Goal: Ask a question

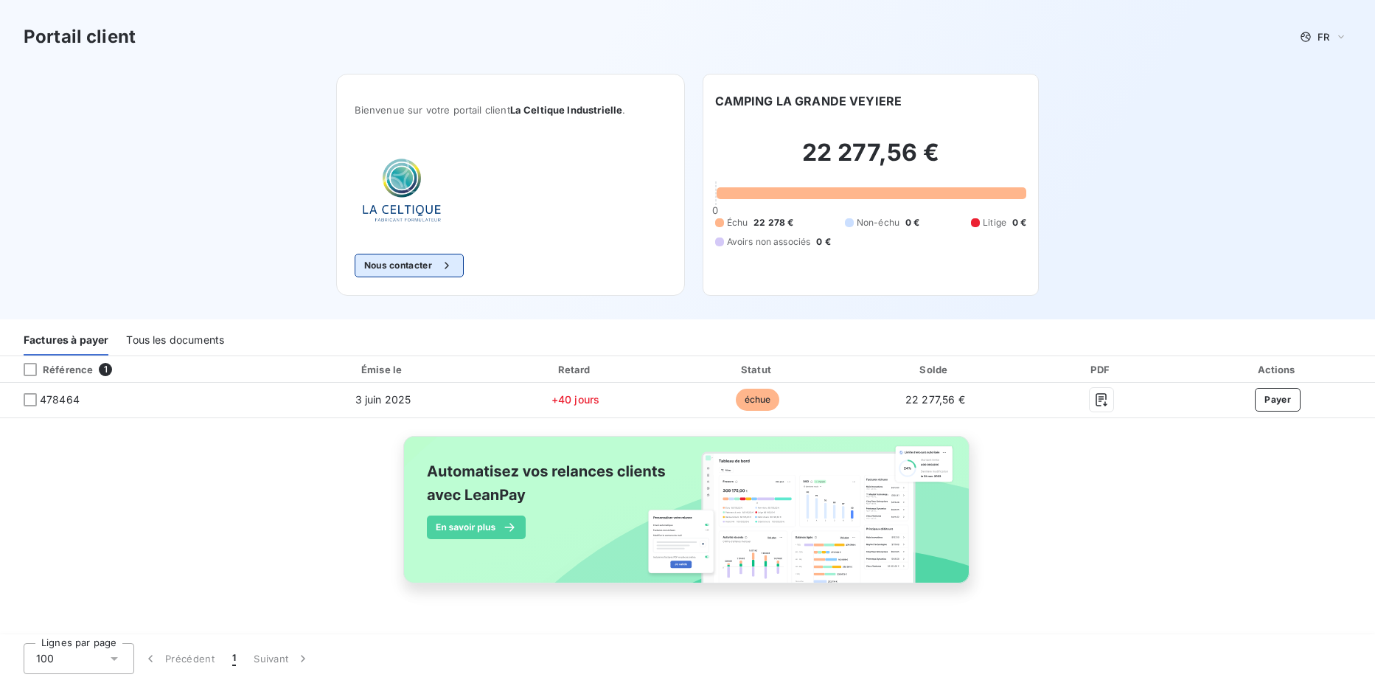
click at [412, 267] on button "Nous contacter" at bounding box center [409, 266] width 109 height 24
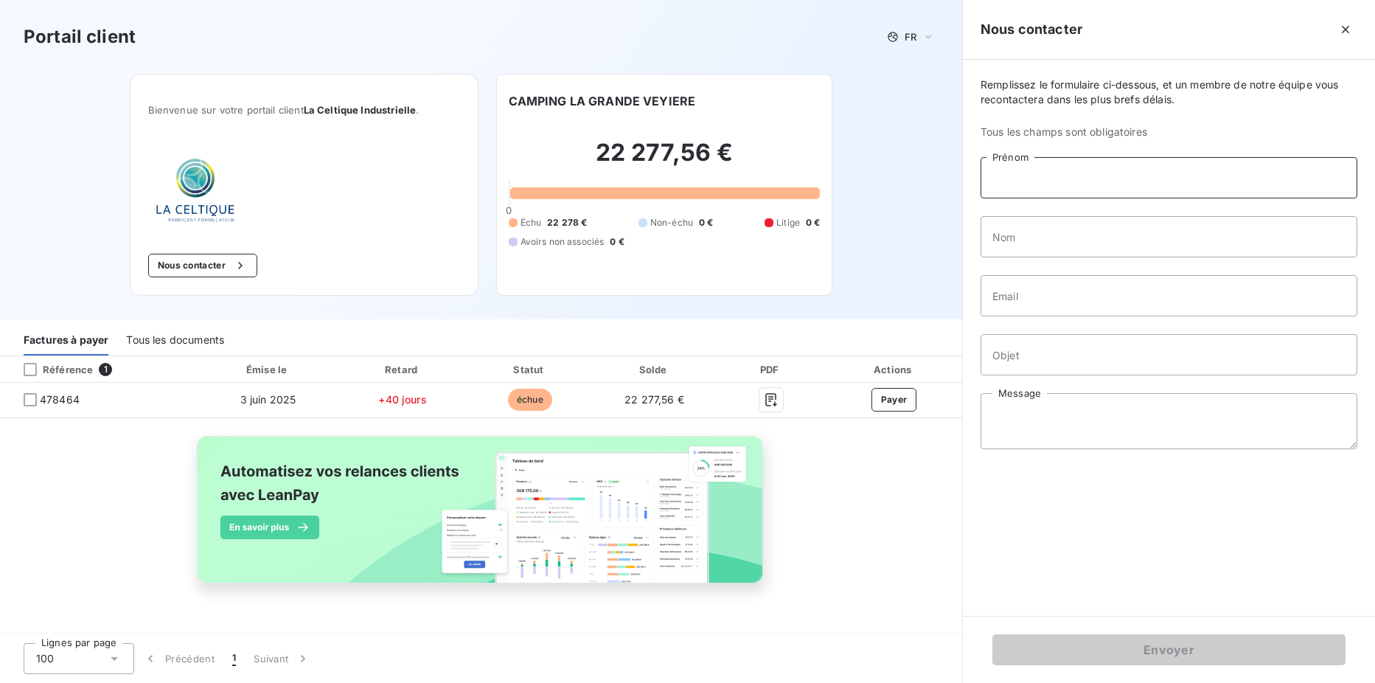
click at [1148, 174] on input "Prénom" at bounding box center [1169, 177] width 377 height 41
type input "LE DOMAINE DE LA GRANDE VEYIERE"
type input "[PERSON_NAME]"
type input "[EMAIL_ADDRESS][DOMAIN_NAME]"
click at [1092, 372] on input "Objet" at bounding box center [1169, 354] width 377 height 41
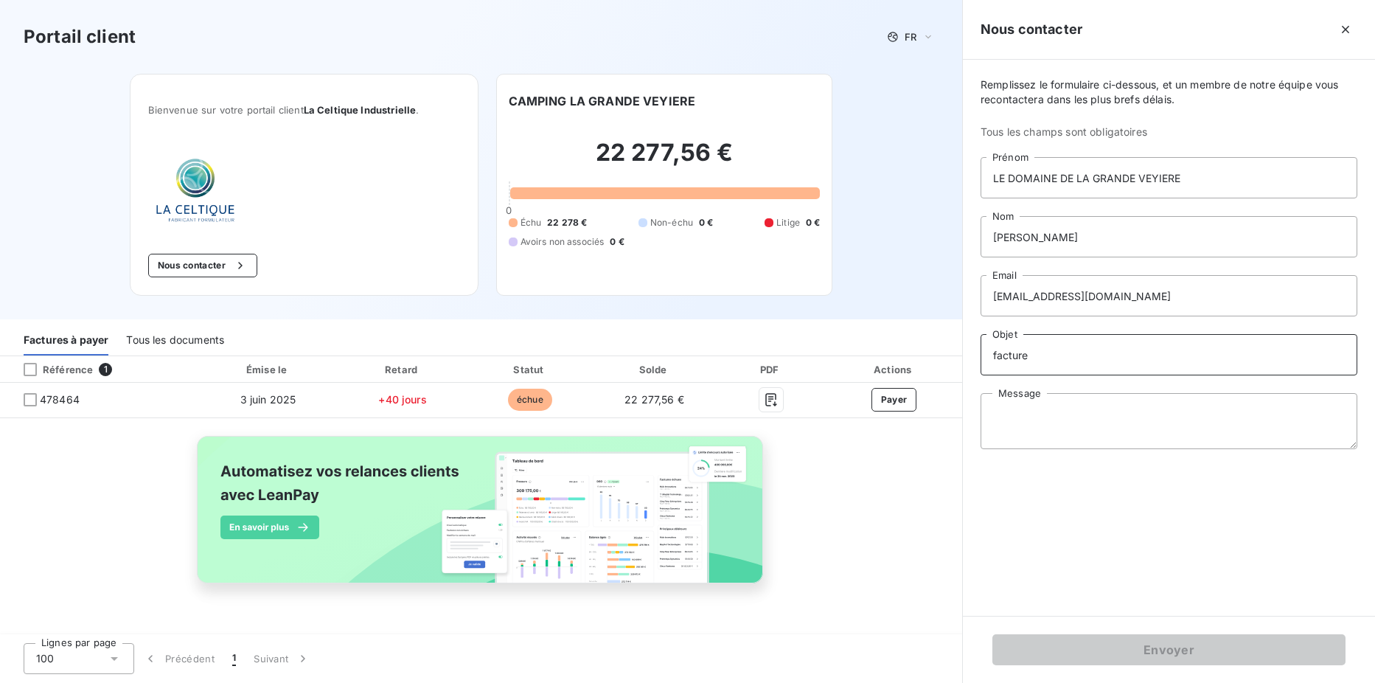
type input "facture"
click at [990, 417] on textarea "Message" at bounding box center [1169, 421] width 377 height 56
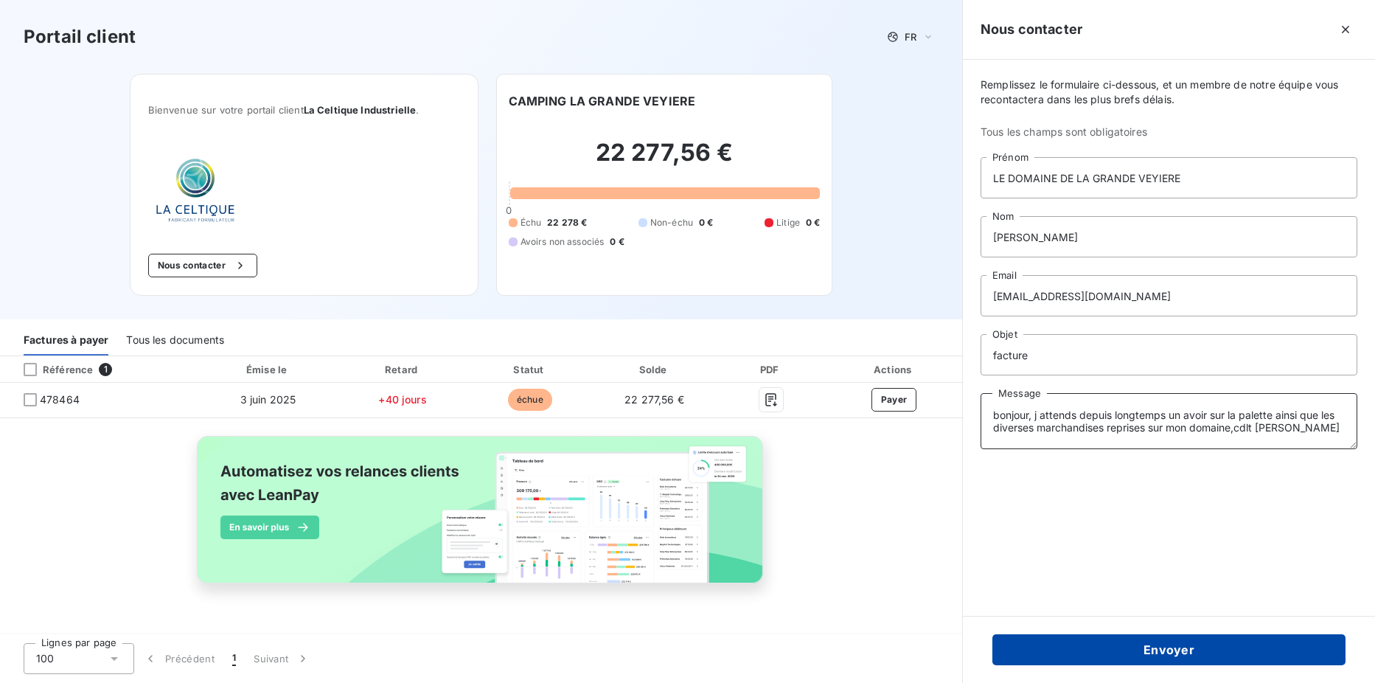
type textarea "bonjour, j attends depuis longtemps un avoir sur la palette ainsi que les diver…"
click at [1198, 646] on button "Envoyer" at bounding box center [1169, 649] width 353 height 31
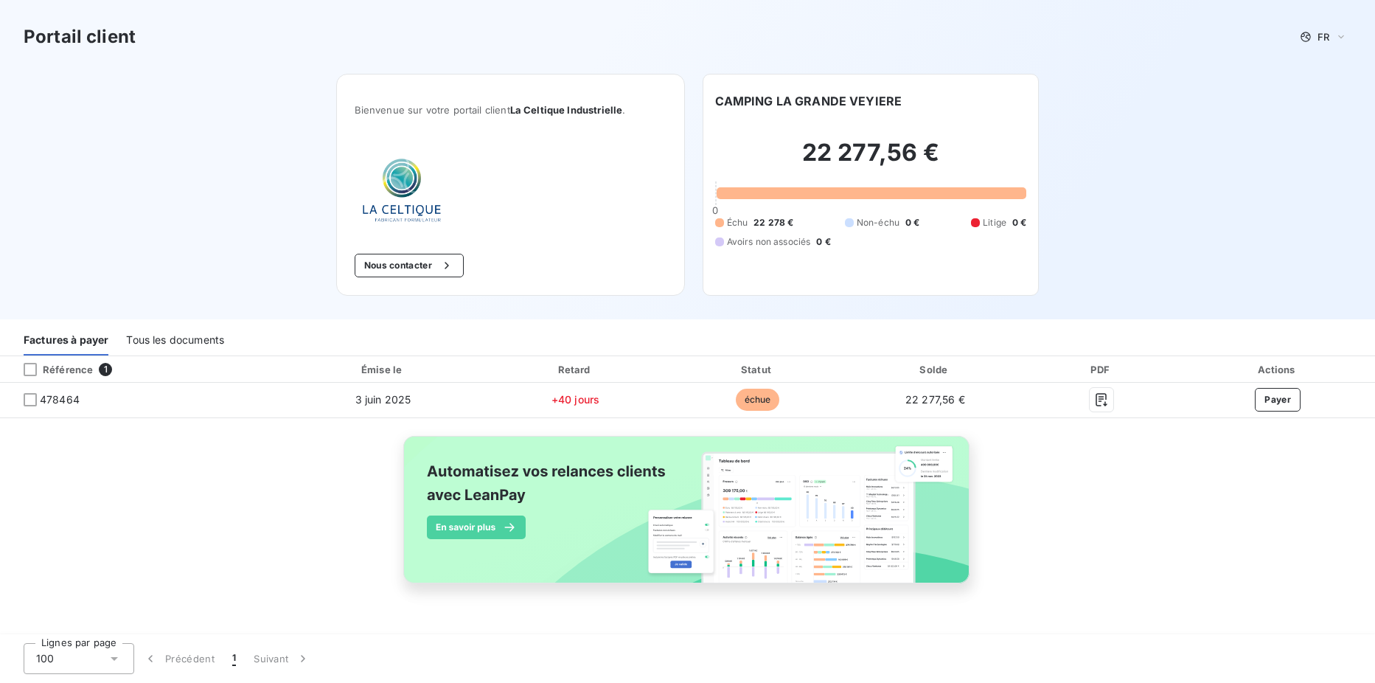
click at [1111, 100] on div "Portail client FR Bienvenue sur votre portail client La Celtique Industrielle .…" at bounding box center [687, 159] width 1375 height 319
drag, startPoint x: 1321, startPoint y: 170, endPoint x: 1313, endPoint y: 170, distance: 8.1
click at [1313, 170] on div "Portail client FR Bienvenue sur votre portail client La Celtique Industrielle .…" at bounding box center [687, 159] width 1375 height 319
